Goal: Find contact information: Find contact information

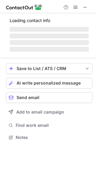
scroll to position [141, 96]
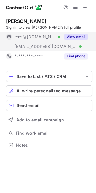
click at [81, 36] on button "View email" at bounding box center [76, 37] width 24 height 6
click at [80, 36] on button "View email" at bounding box center [76, 37] width 24 height 6
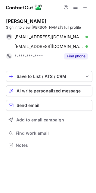
click at [14, 21] on div "Michael Tallman" at bounding box center [26, 21] width 40 height 6
copy div "Michael"
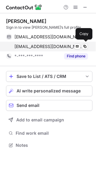
click at [30, 45] on span "mtallman@norcoind.com" at bounding box center [48, 46] width 69 height 5
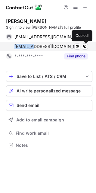
click at [30, 45] on span "mtallman@norcoind.com" at bounding box center [48, 46] width 69 height 5
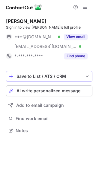
scroll to position [126, 96]
click at [84, 7] on span at bounding box center [85, 7] width 5 height 5
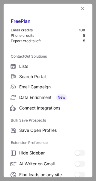
scroll to position [92, 0]
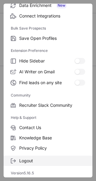
click at [32, 158] on span "Logout" at bounding box center [52, 160] width 66 height 5
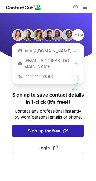
click at [71, 125] on button "Sign up for free" at bounding box center [48, 131] width 72 height 12
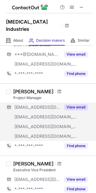
scroll to position [473, 0]
